Goal: Transaction & Acquisition: Obtain resource

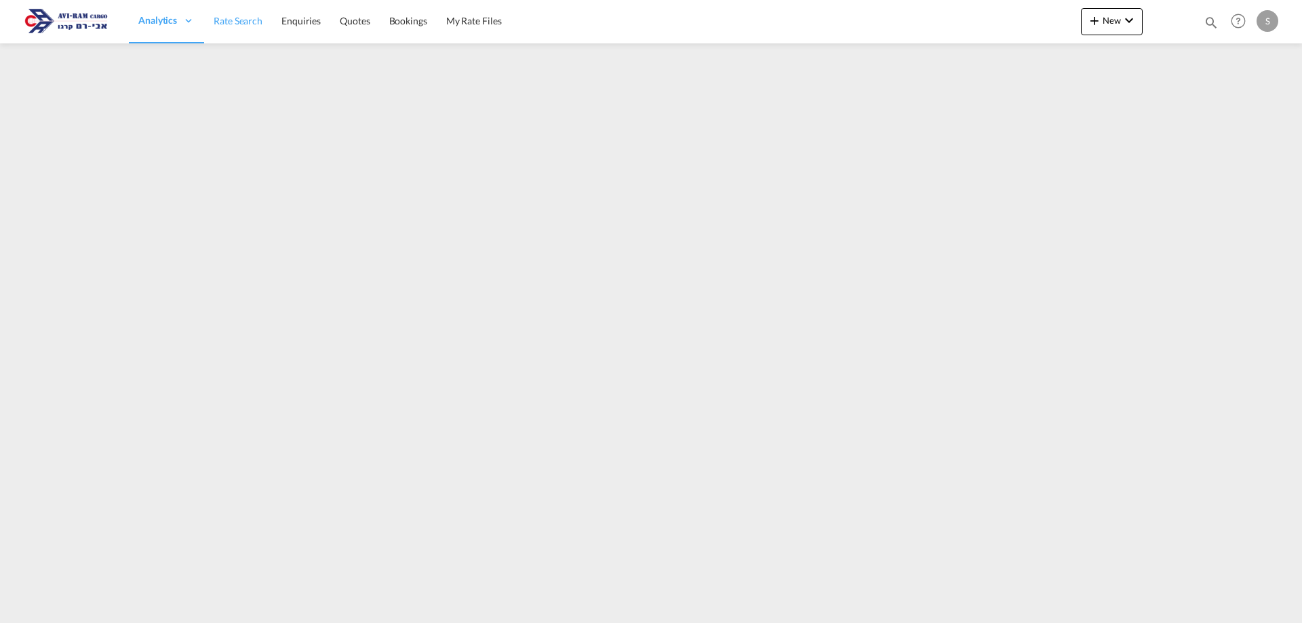
click at [261, 22] on span "Rate Search" at bounding box center [238, 21] width 49 height 12
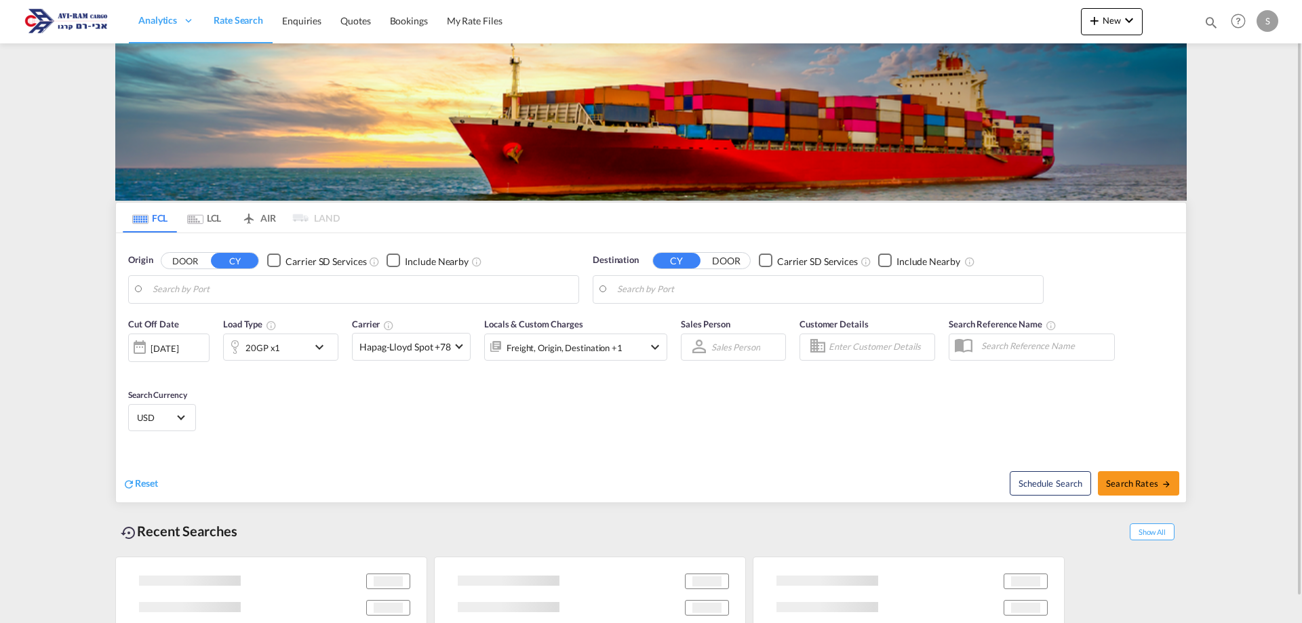
type input "Koper, SIKOP"
type input "[GEOGRAPHIC_DATA], [GEOGRAPHIC_DATA]"
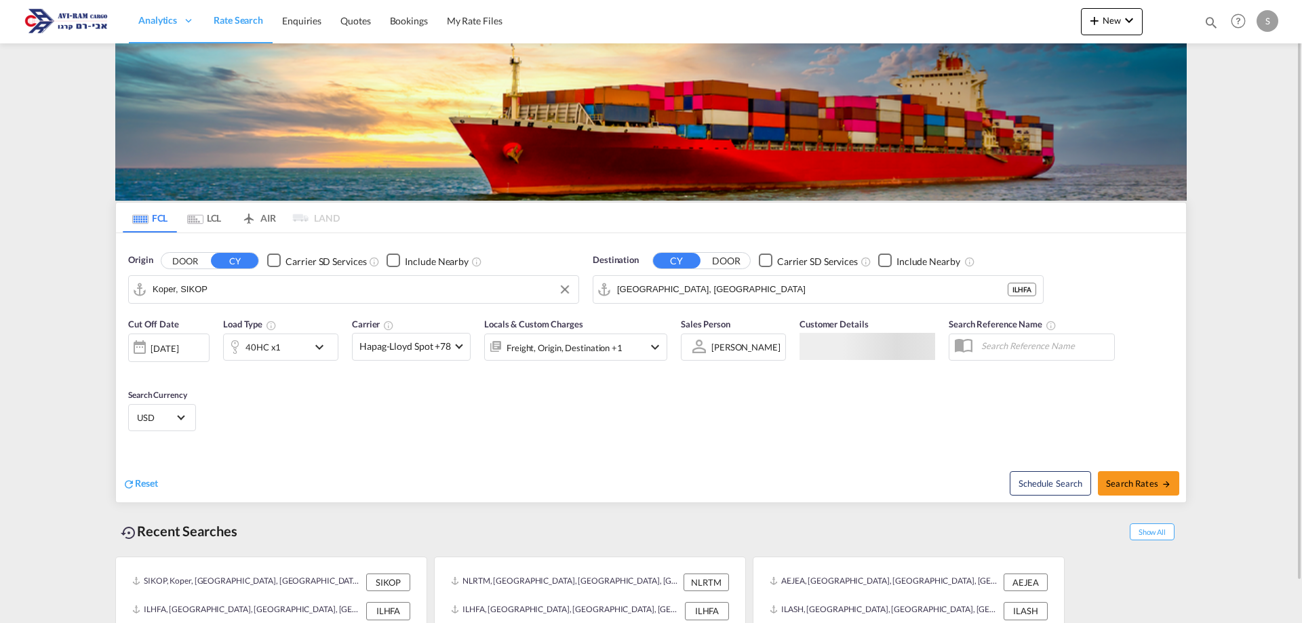
click at [216, 290] on input "Koper, SIKOP" at bounding box center [362, 289] width 419 height 20
click at [1152, 483] on span "Search Rates" at bounding box center [1138, 482] width 65 height 11
type input "SIKOP to ILHFA / [DATE]"
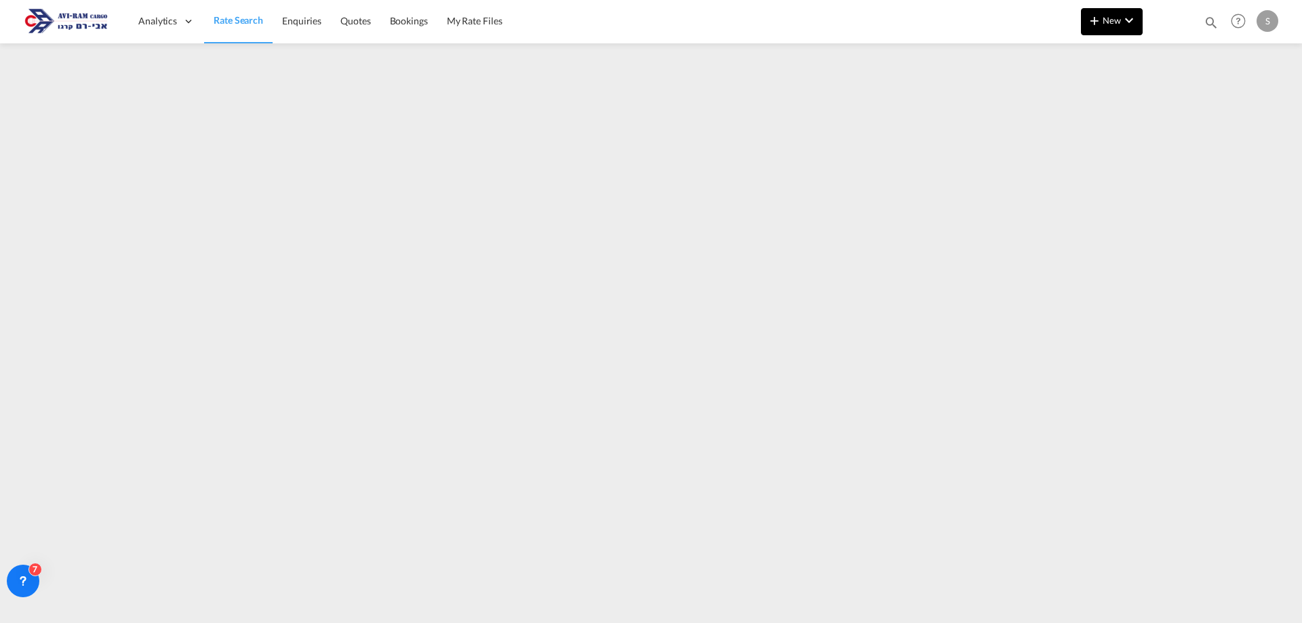
click at [1092, 20] on md-icon "icon-plus 400-fg" at bounding box center [1094, 20] width 16 height 16
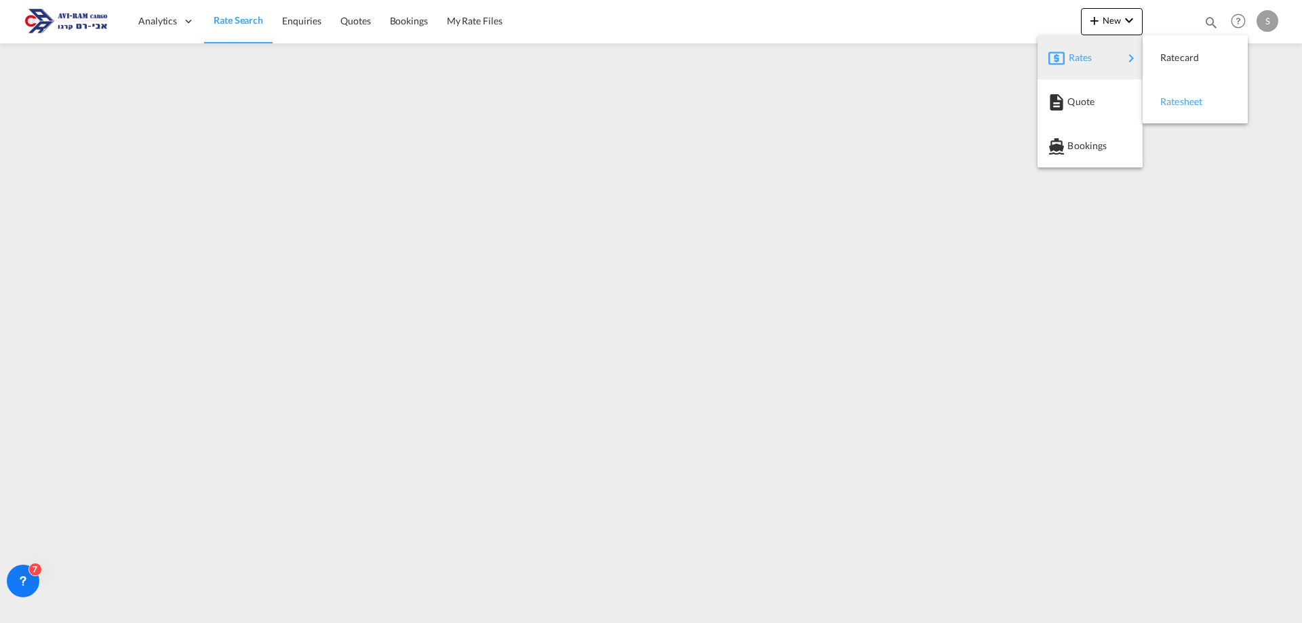
click at [1156, 98] on div "Ratesheet" at bounding box center [1194, 102] width 83 height 34
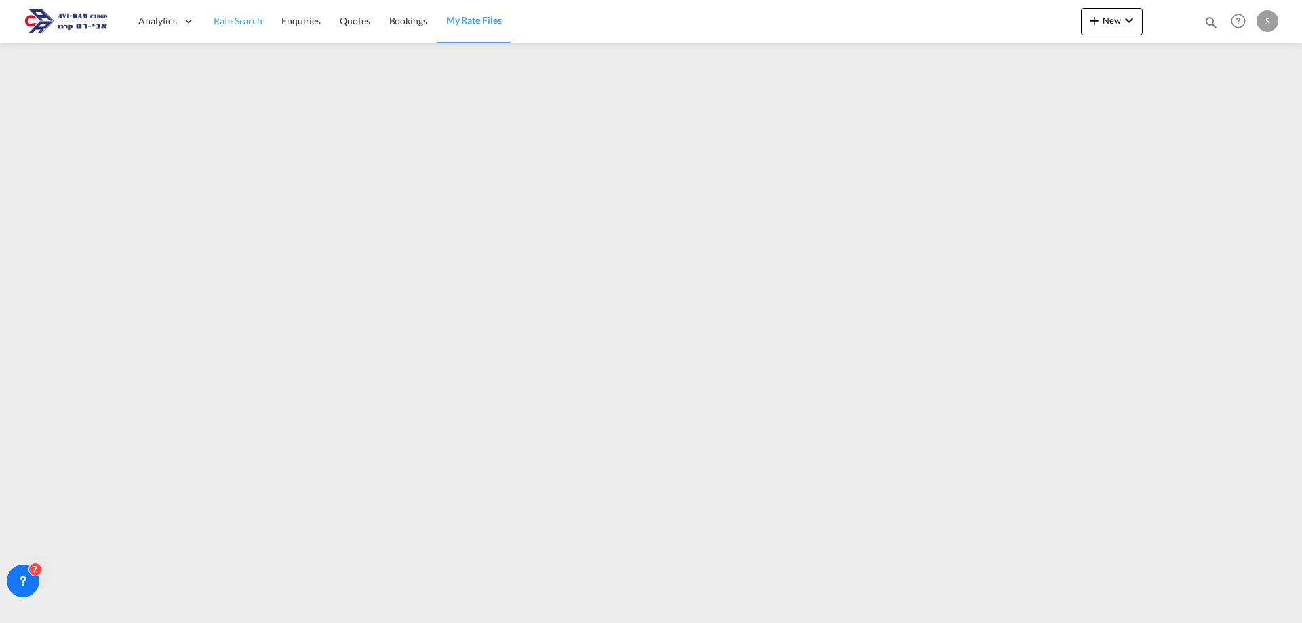
click at [258, 18] on span "Rate Search" at bounding box center [238, 21] width 49 height 12
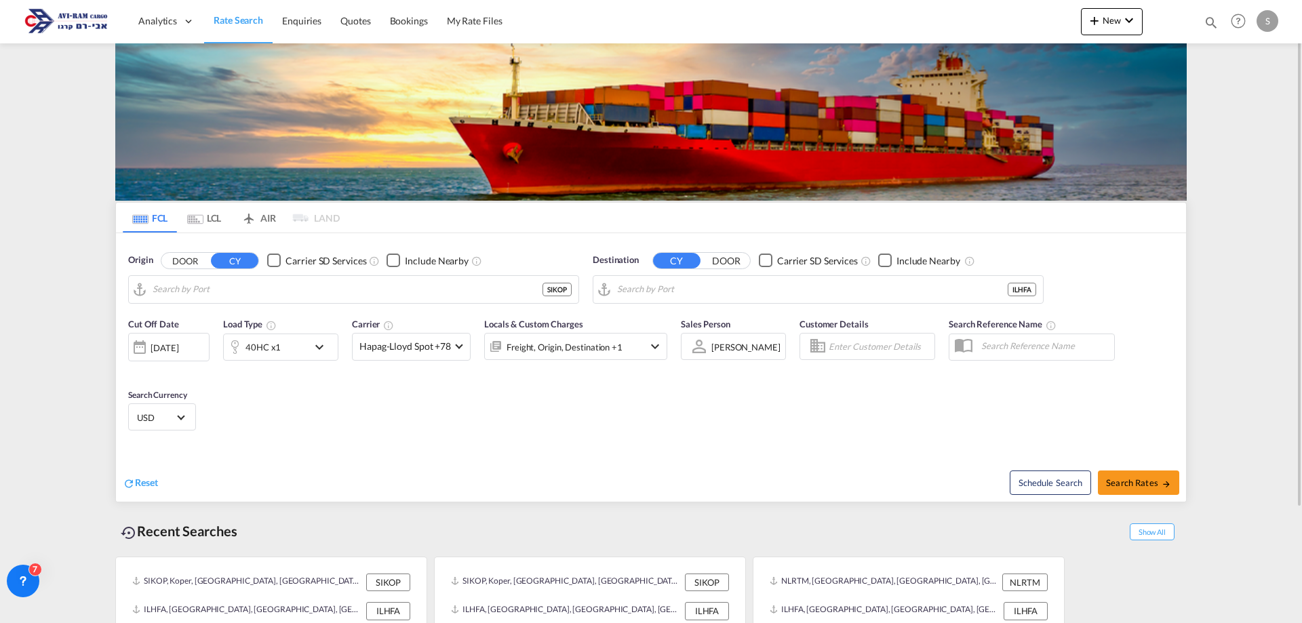
type input "Koper, SIKOP"
type input "[GEOGRAPHIC_DATA], [GEOGRAPHIC_DATA]"
